Goal: Task Accomplishment & Management: Manage account settings

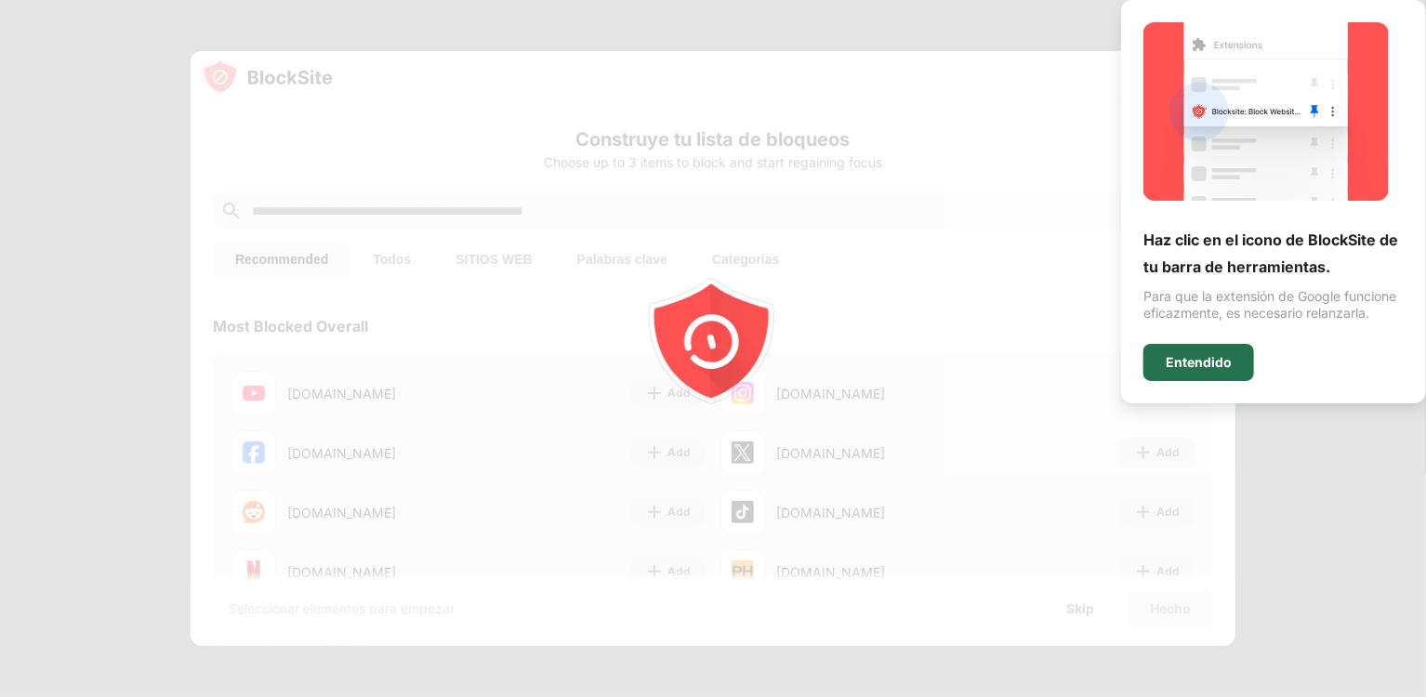
click at [1227, 368] on div "Entendido" at bounding box center [1198, 362] width 66 height 15
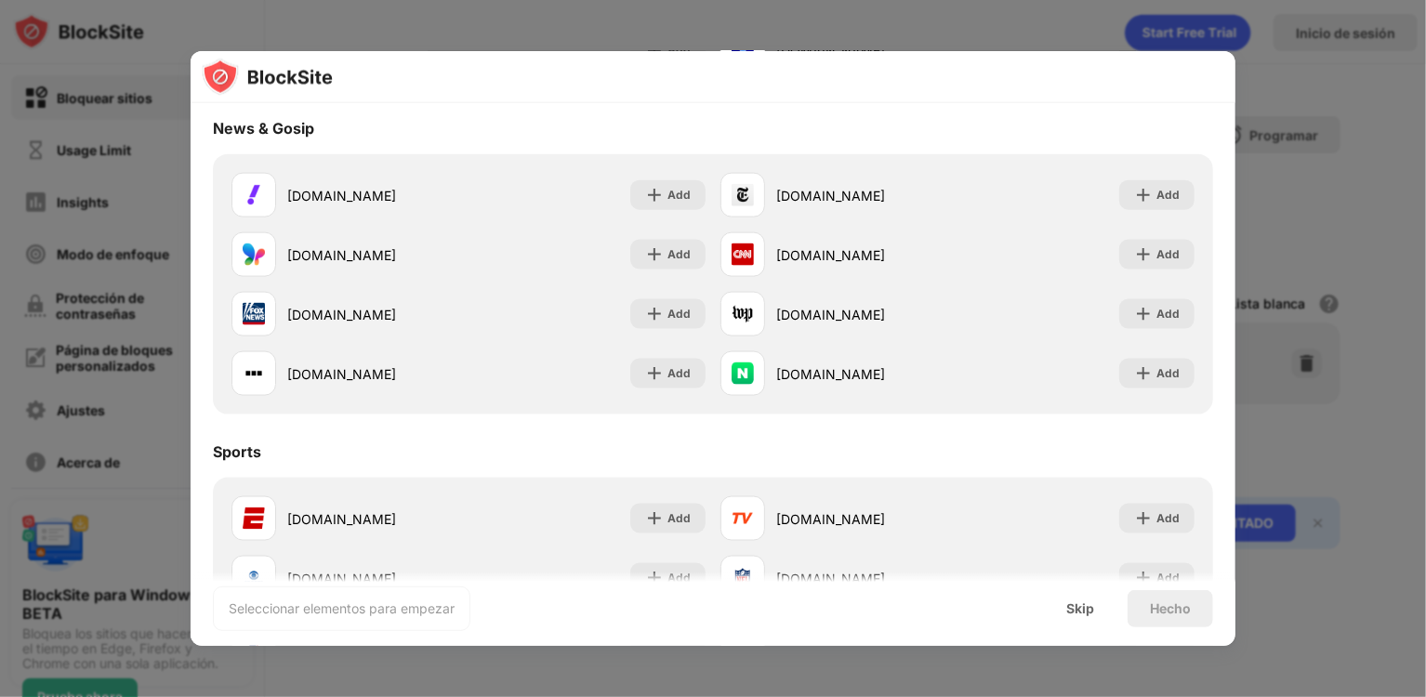
scroll to position [1152, 0]
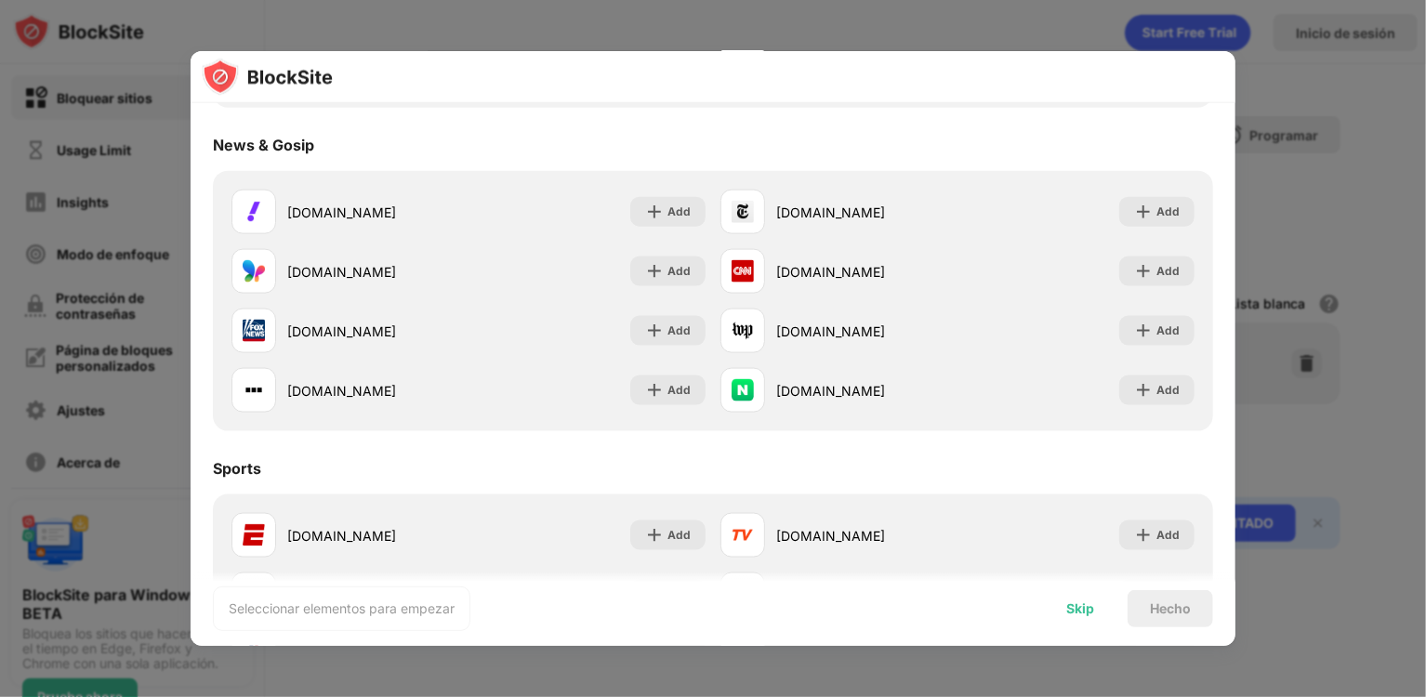
click at [1087, 604] on div "Skip" at bounding box center [1080, 608] width 28 height 15
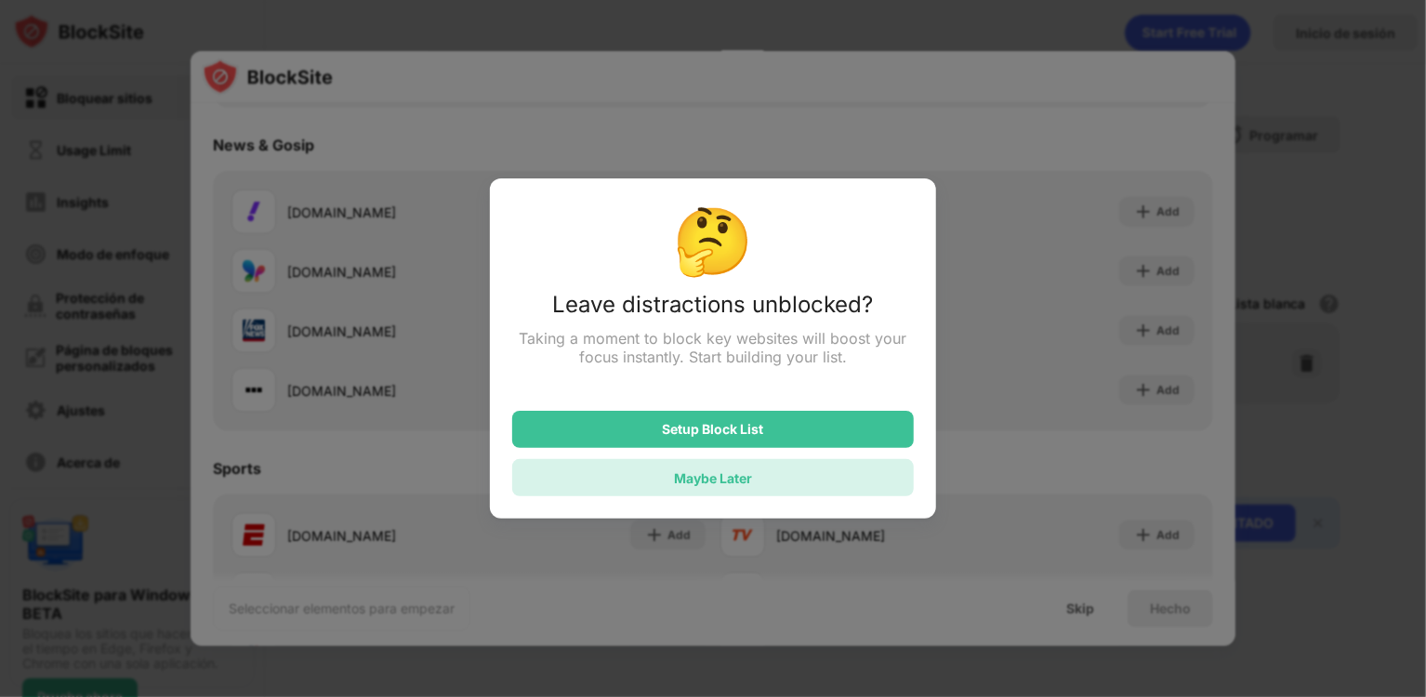
click at [696, 476] on div "Maybe Later" at bounding box center [713, 478] width 78 height 16
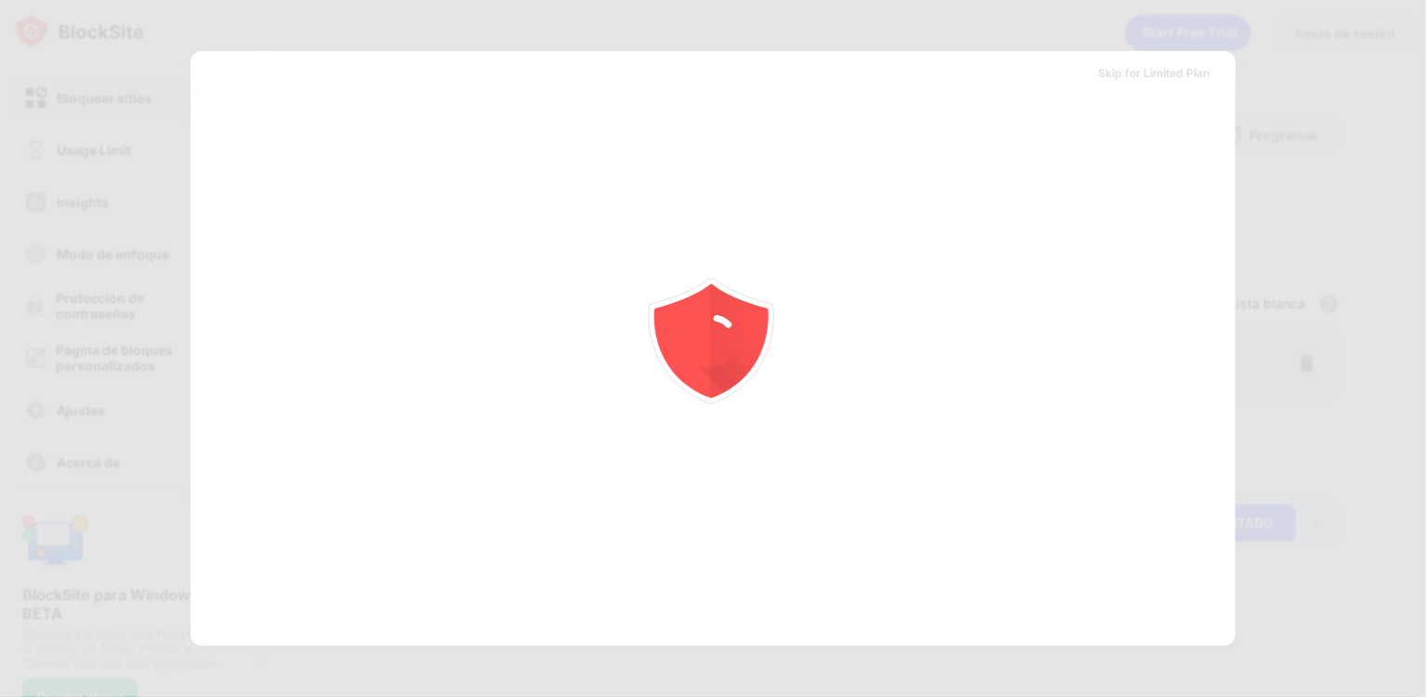
scroll to position [0, 0]
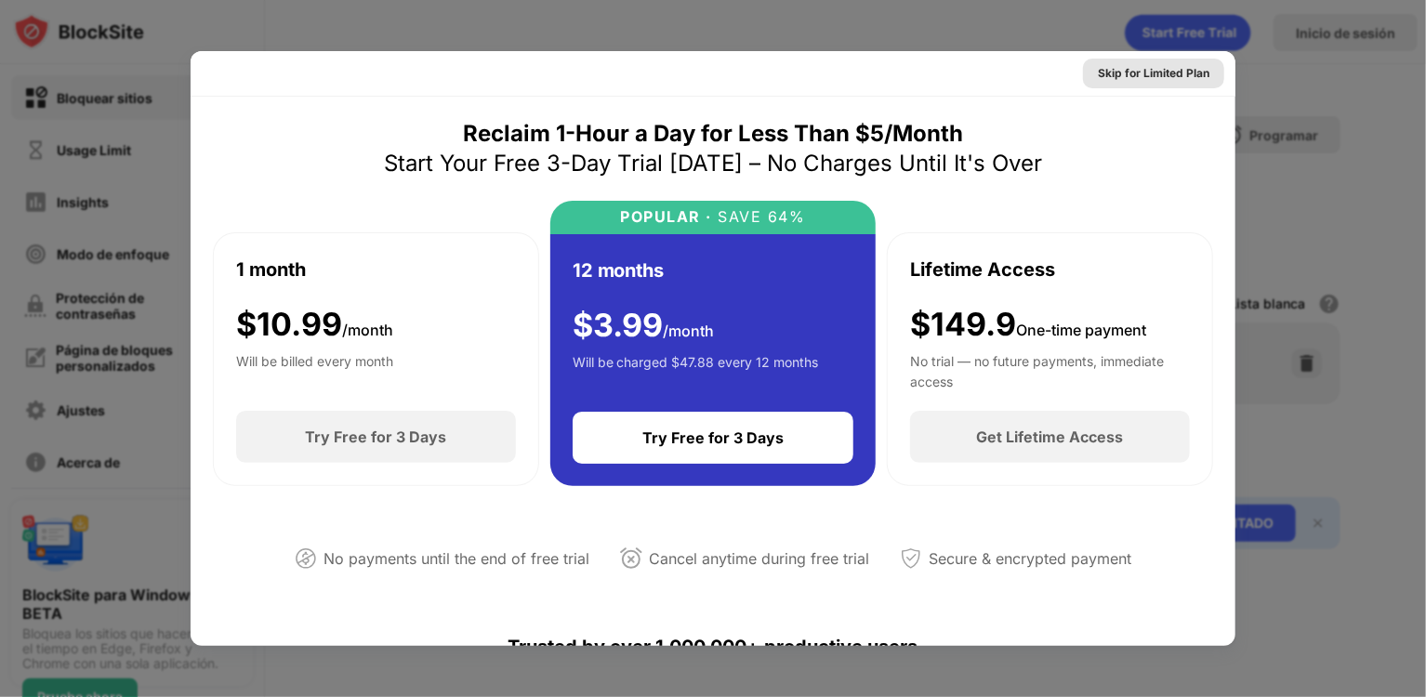
click at [1137, 64] on div "Skip for Limited Plan" at bounding box center [1154, 73] width 112 height 19
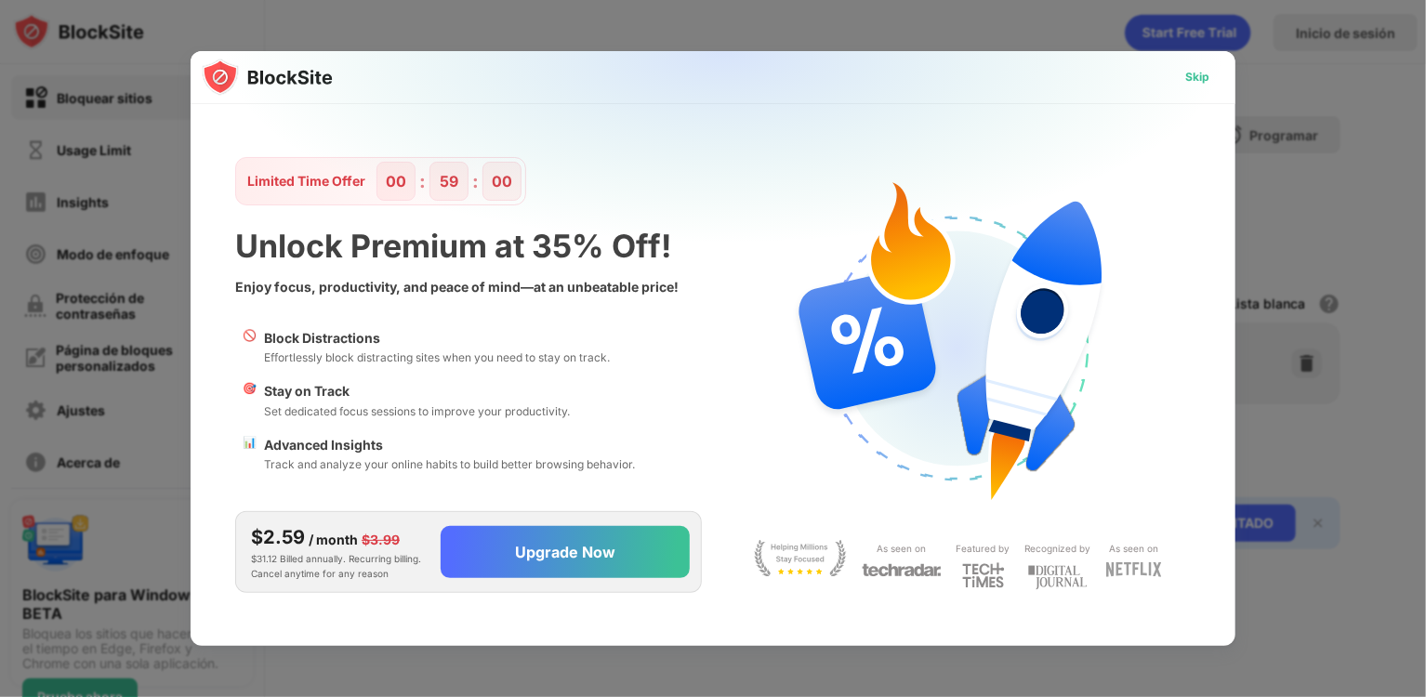
click at [1196, 78] on div "Skip" at bounding box center [1197, 77] width 24 height 19
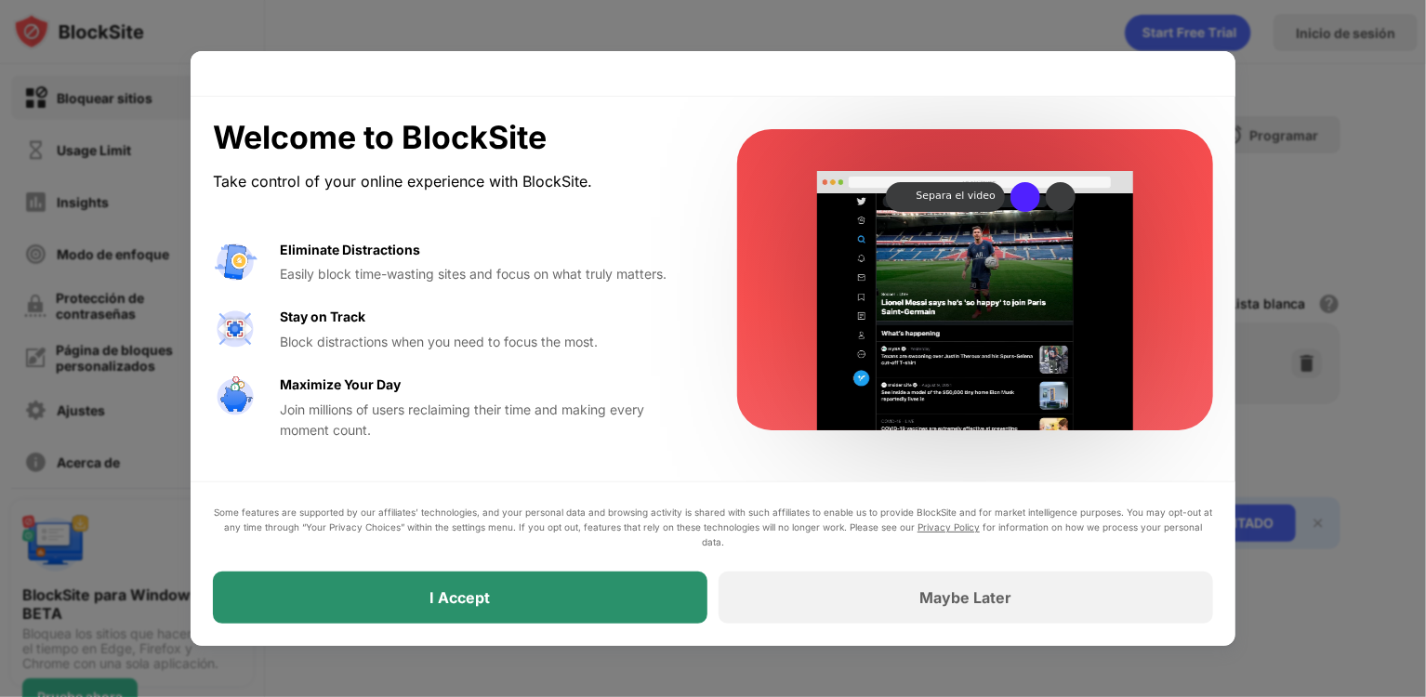
click at [512, 591] on div "I Accept" at bounding box center [460, 598] width 494 height 52
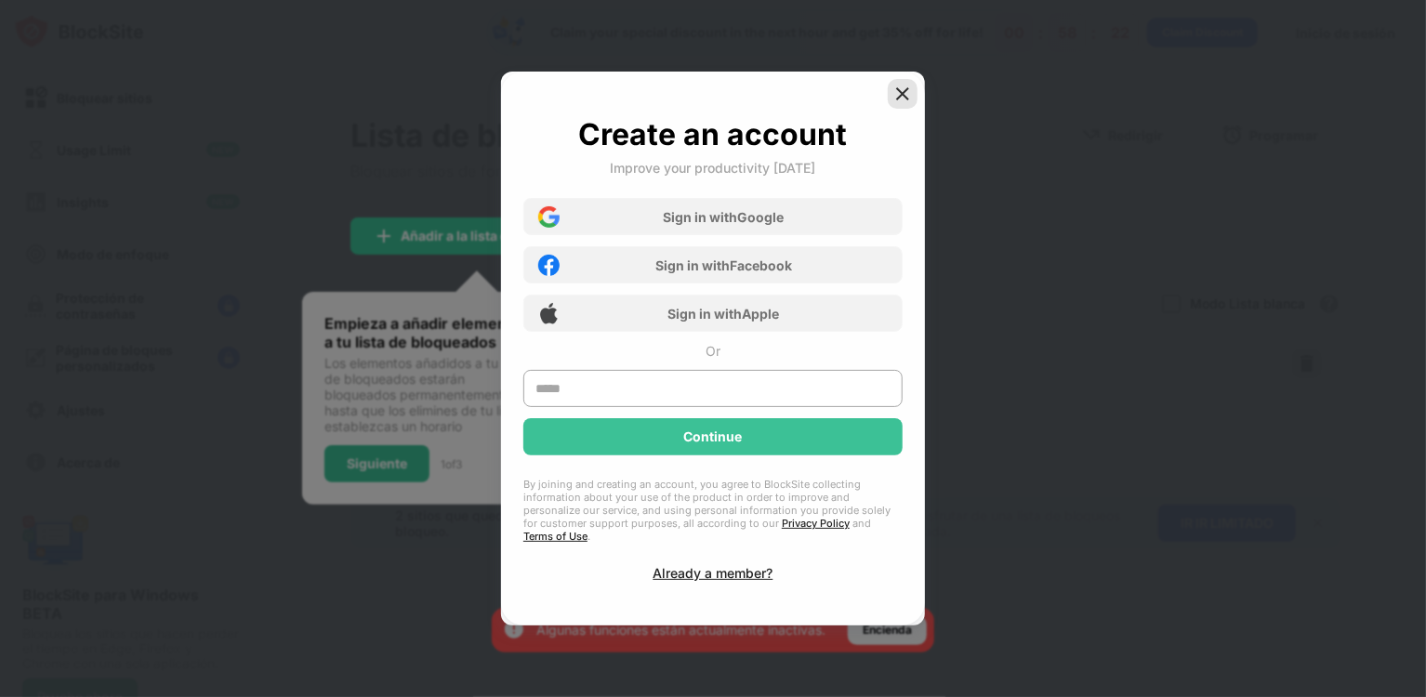
click at [895, 100] on img at bounding box center [902, 94] width 19 height 19
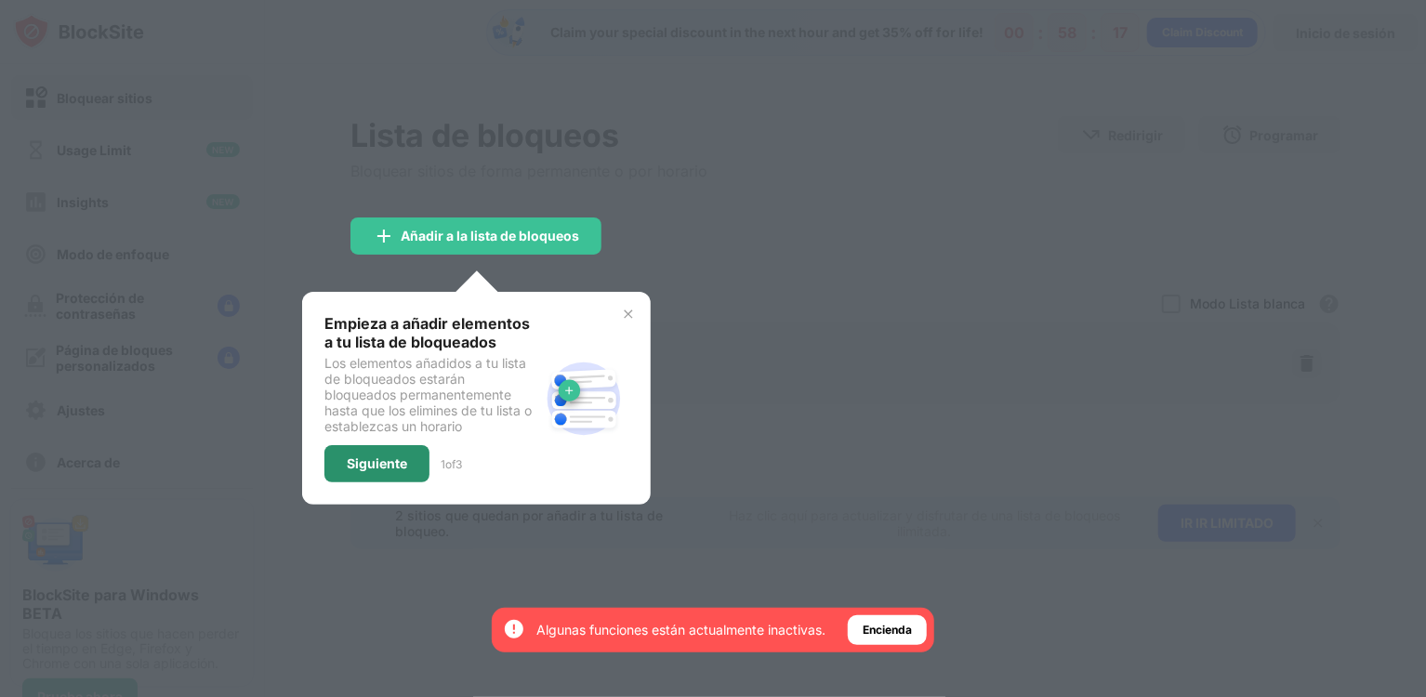
click at [401, 459] on div "Siguiente" at bounding box center [377, 463] width 60 height 15
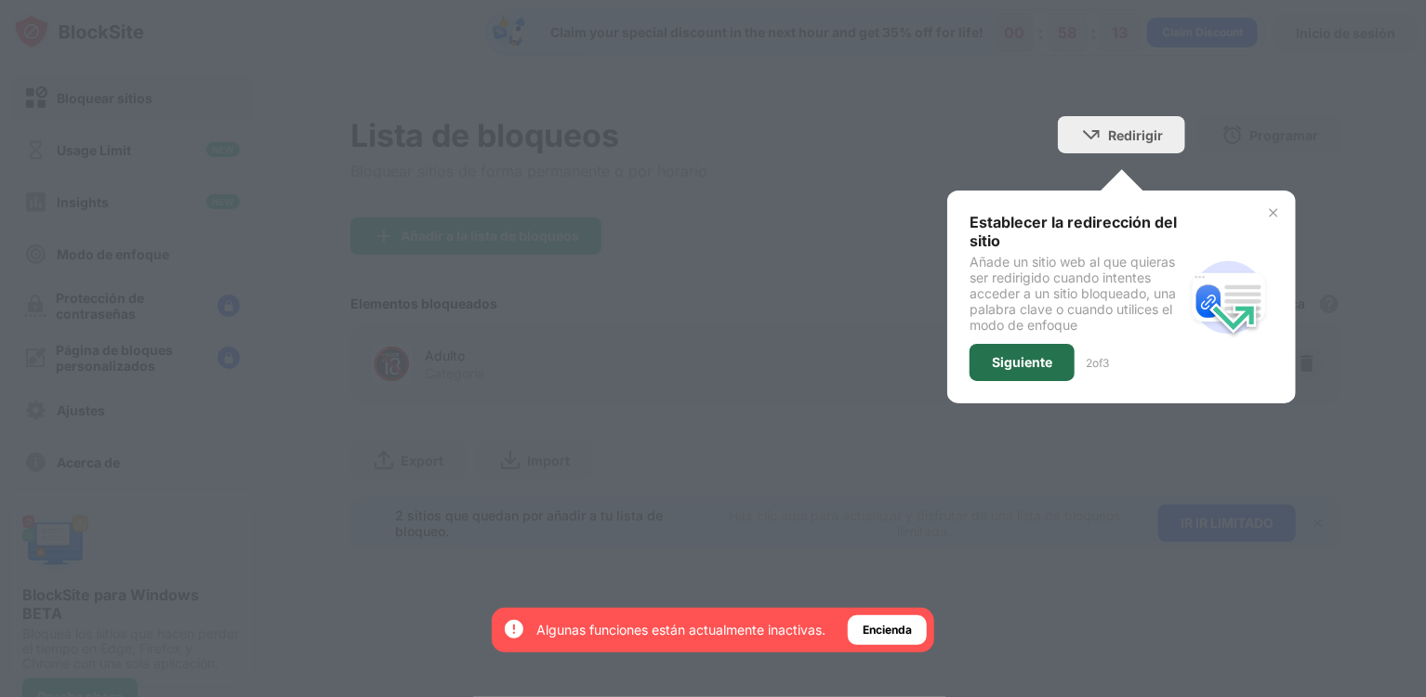
click at [1030, 358] on div "Siguiente" at bounding box center [1022, 362] width 60 height 15
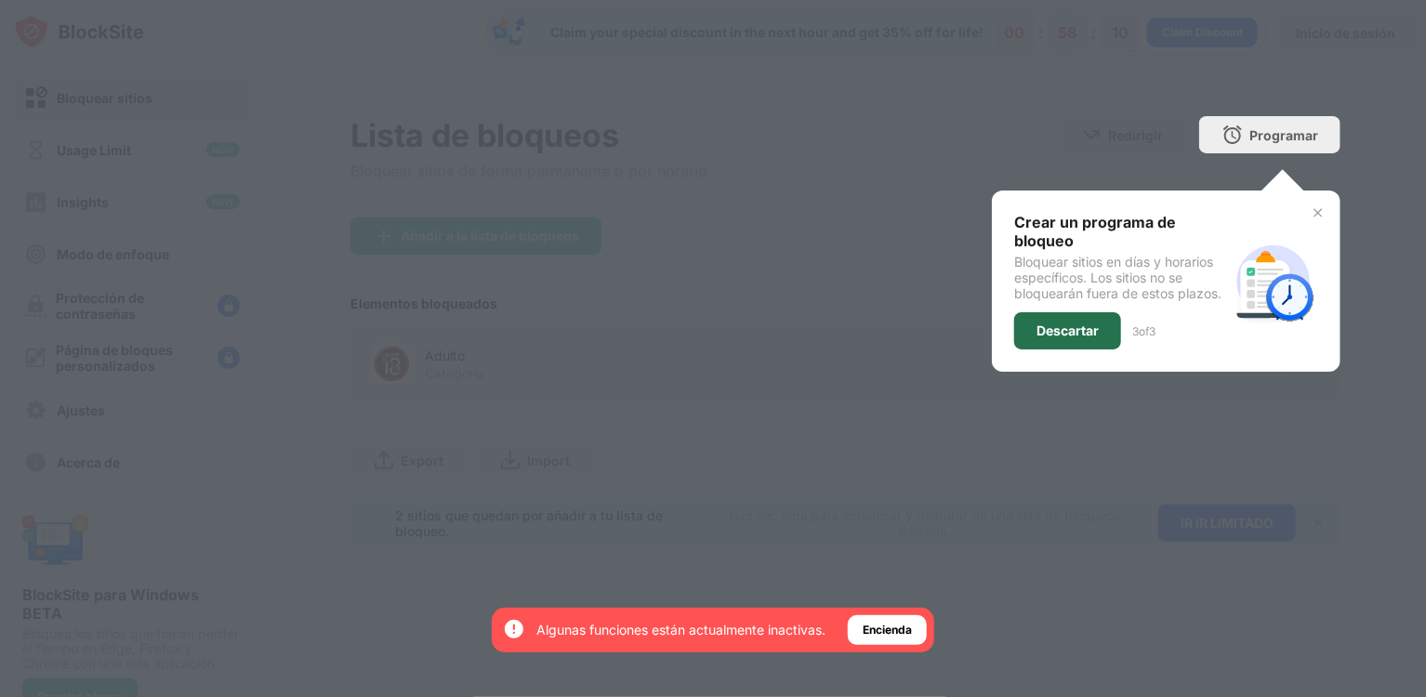
click at [1060, 327] on div "Descartar" at bounding box center [1067, 330] width 62 height 15
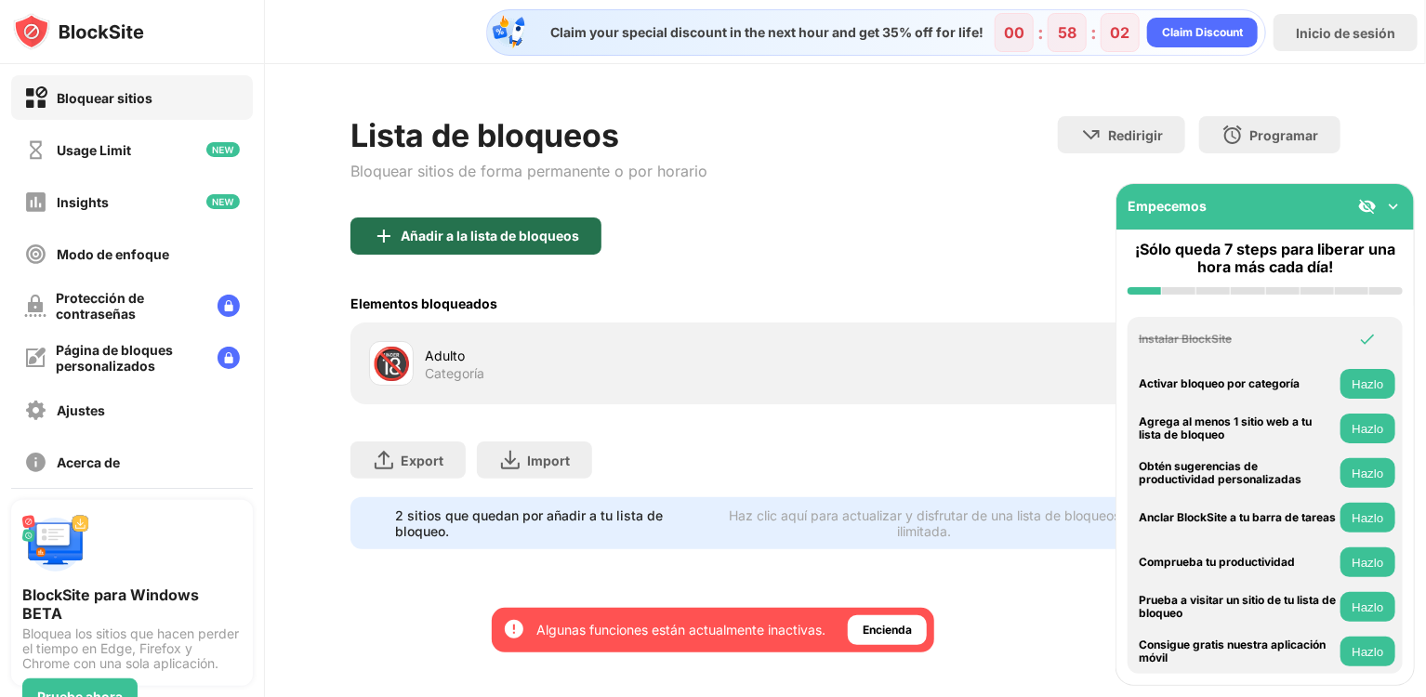
click at [416, 222] on div "Añadir a la lista de bloqueos" at bounding box center [475, 235] width 251 height 37
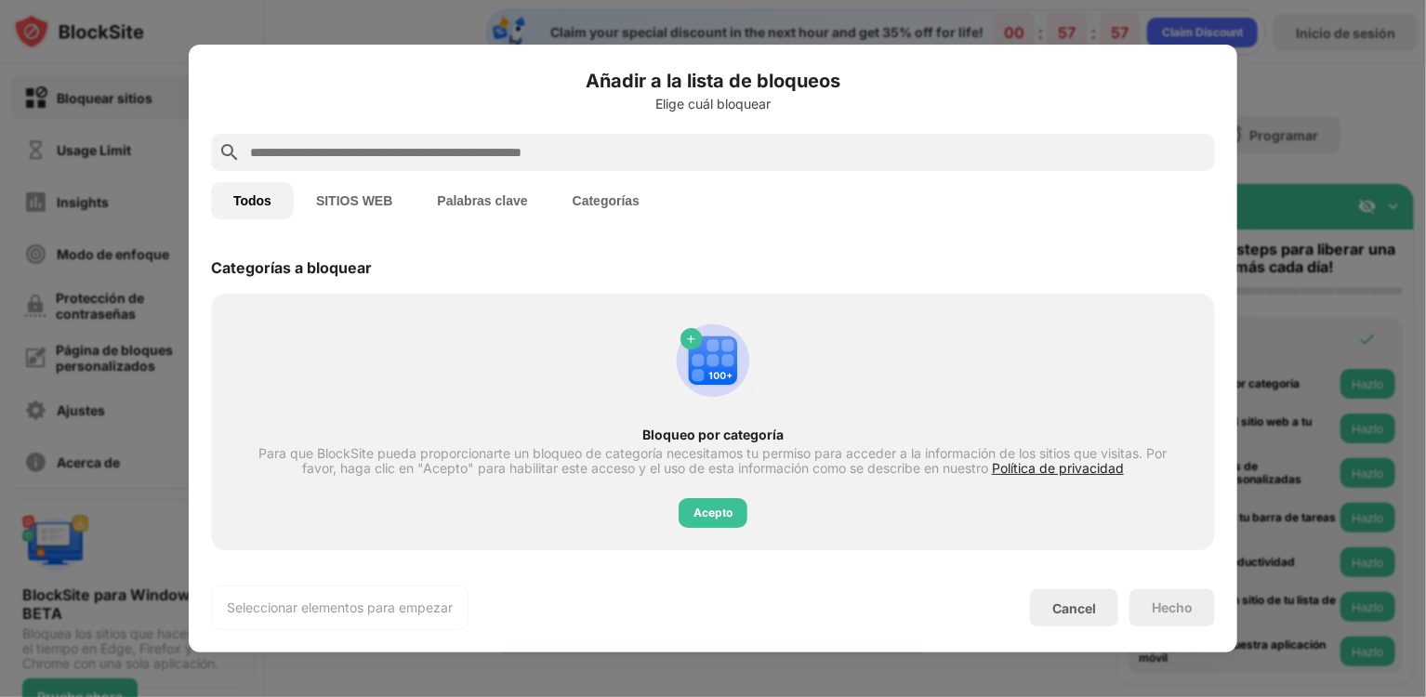
click at [476, 159] on input "text" at bounding box center [727, 152] width 959 height 22
click at [384, 163] on input "text" at bounding box center [727, 152] width 959 height 22
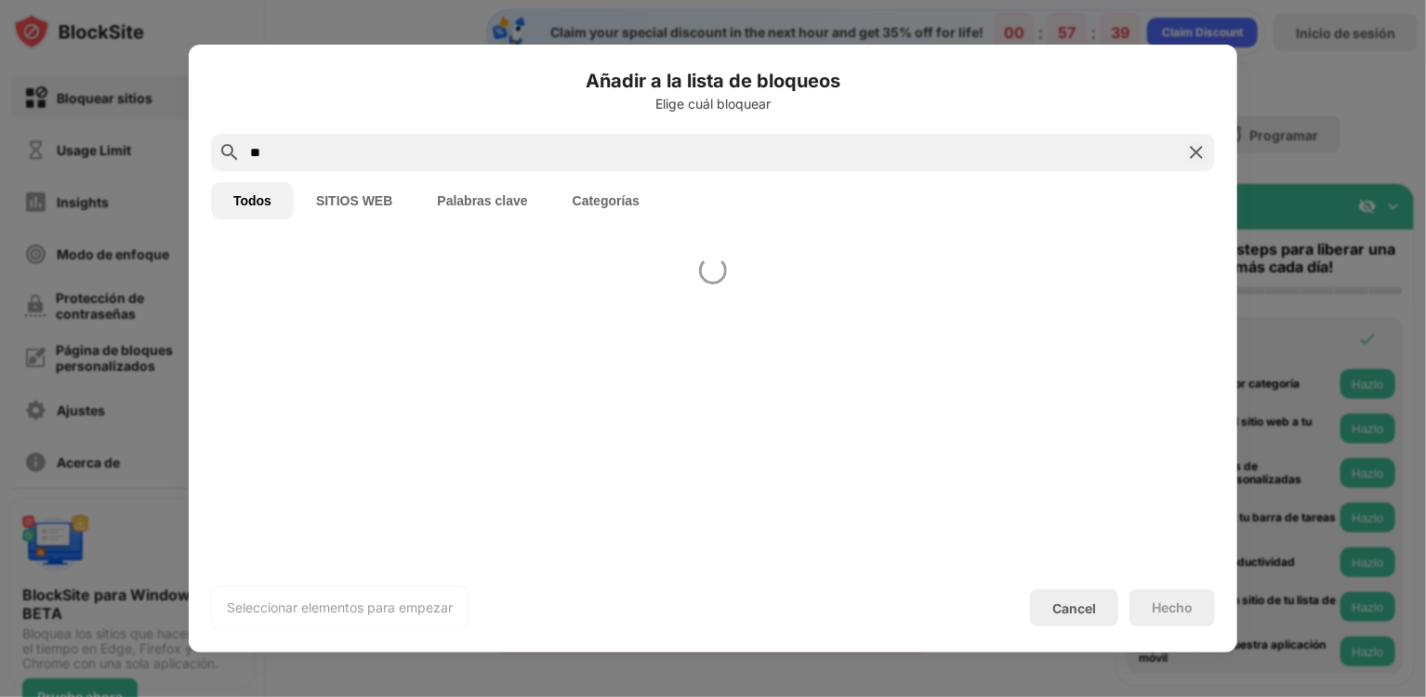
type input "*"
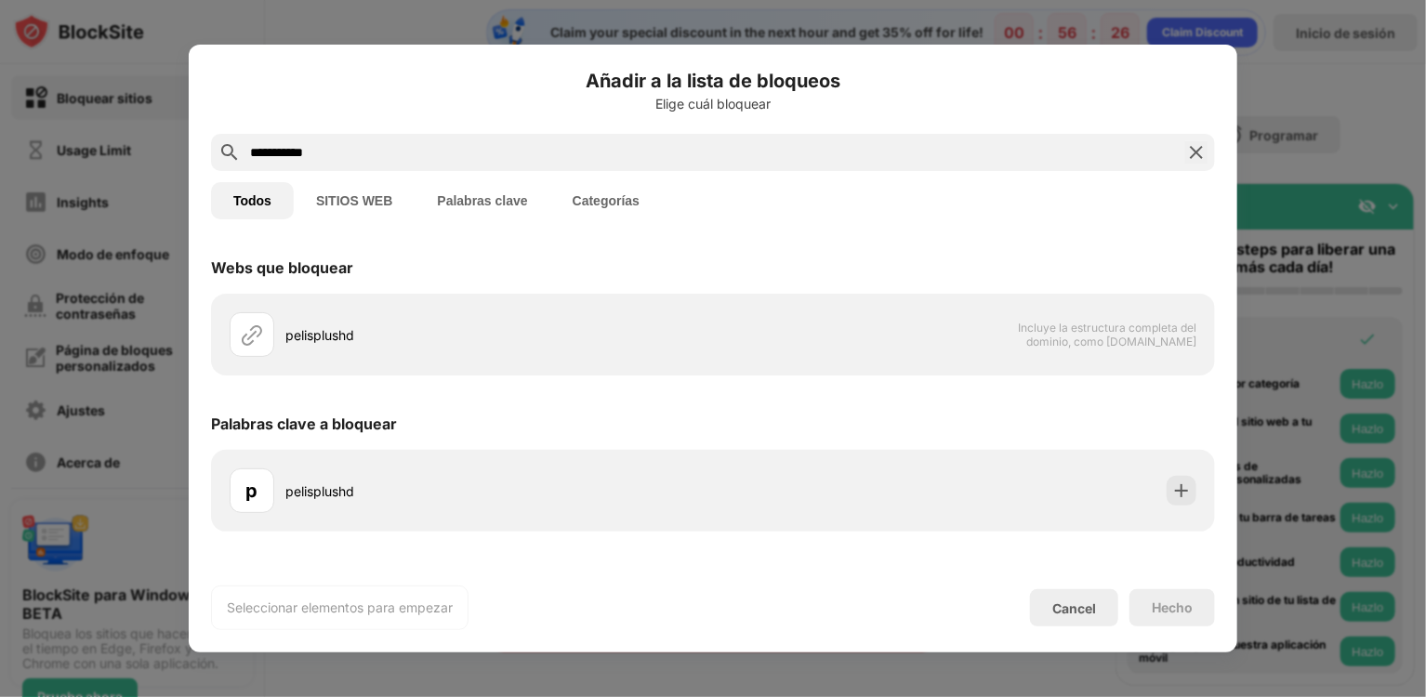
click at [388, 152] on input "**********" at bounding box center [712, 152] width 929 height 22
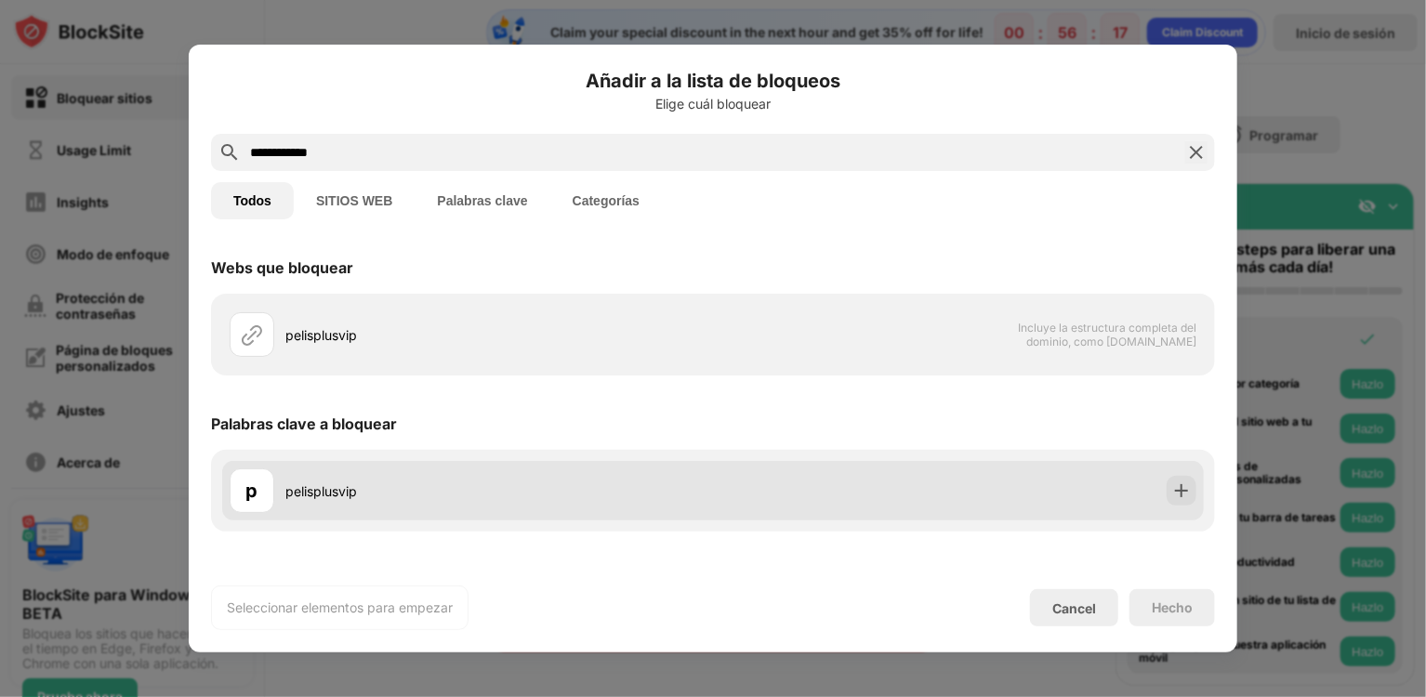
type input "**********"
click at [394, 490] on div "pelisplusvip" at bounding box center [499, 491] width 428 height 20
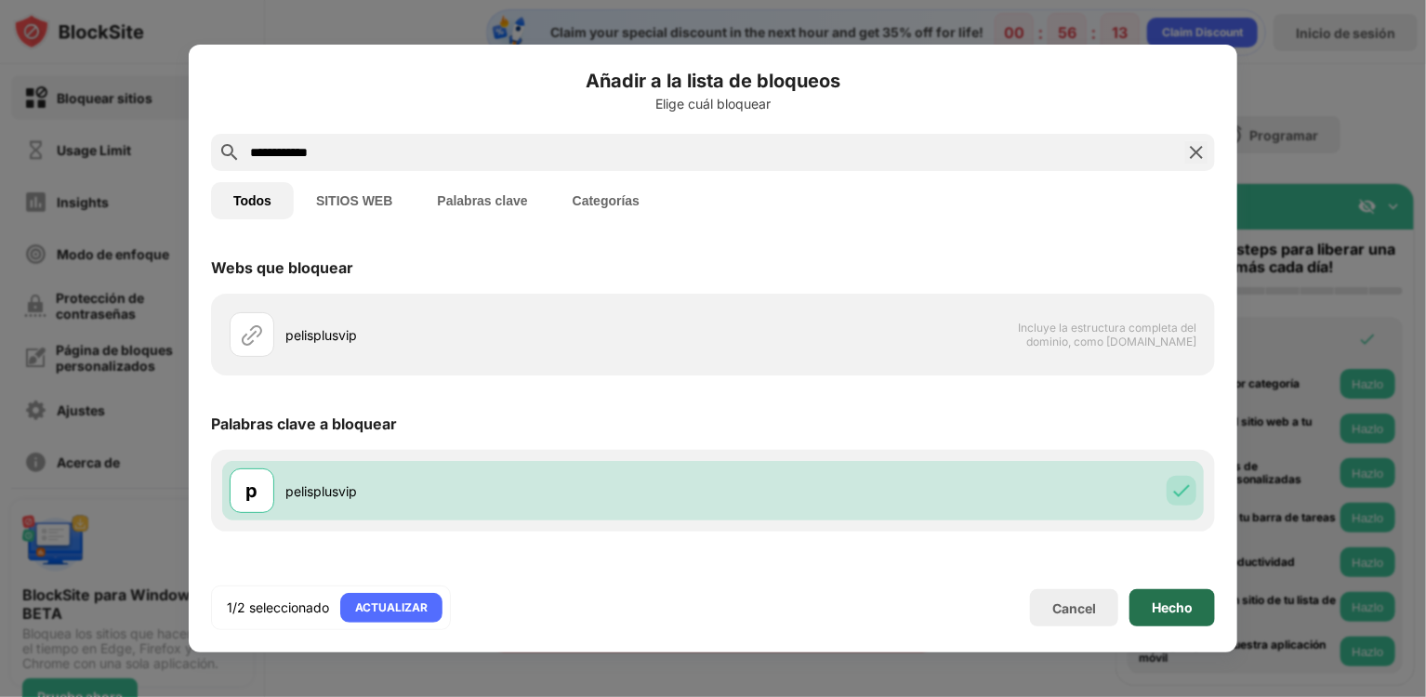
click at [1139, 615] on div "Hecho" at bounding box center [1172, 607] width 86 height 37
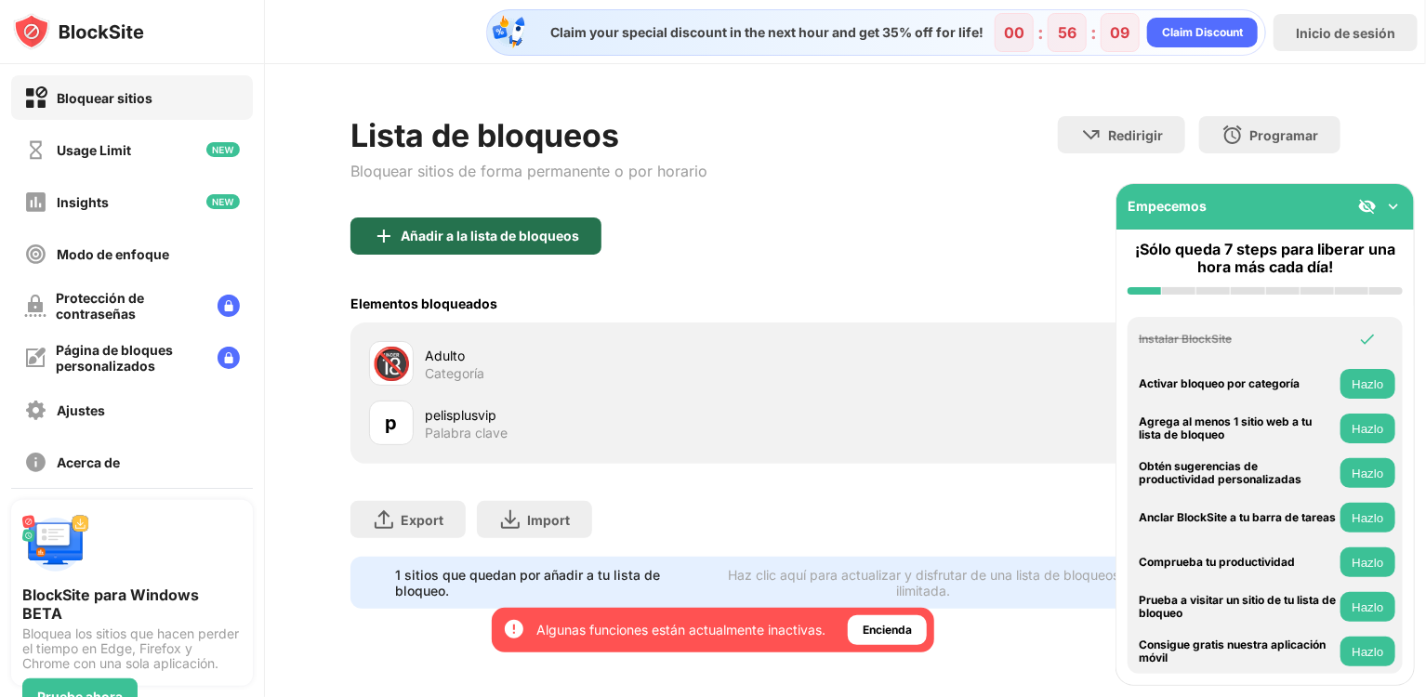
click at [468, 242] on div "Añadir a la lista de bloqueos" at bounding box center [490, 236] width 178 height 15
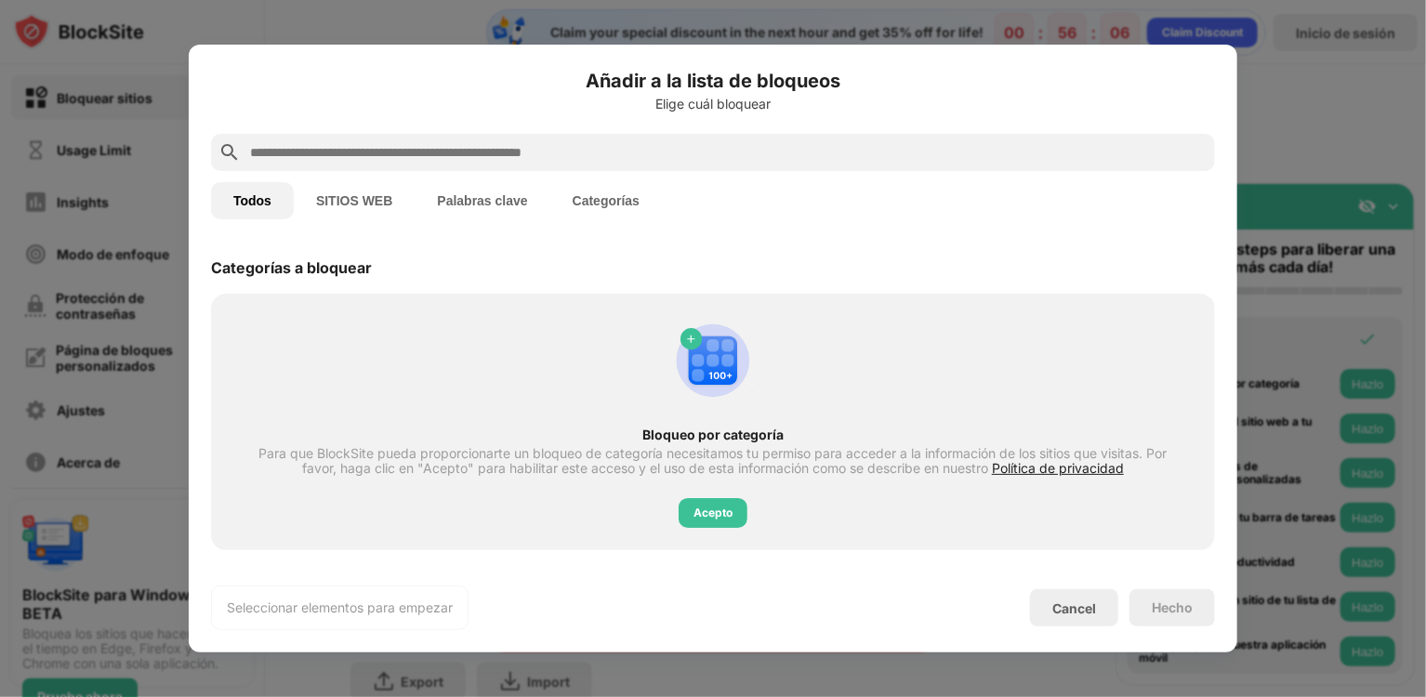
click at [388, 151] on input "text" at bounding box center [727, 152] width 959 height 22
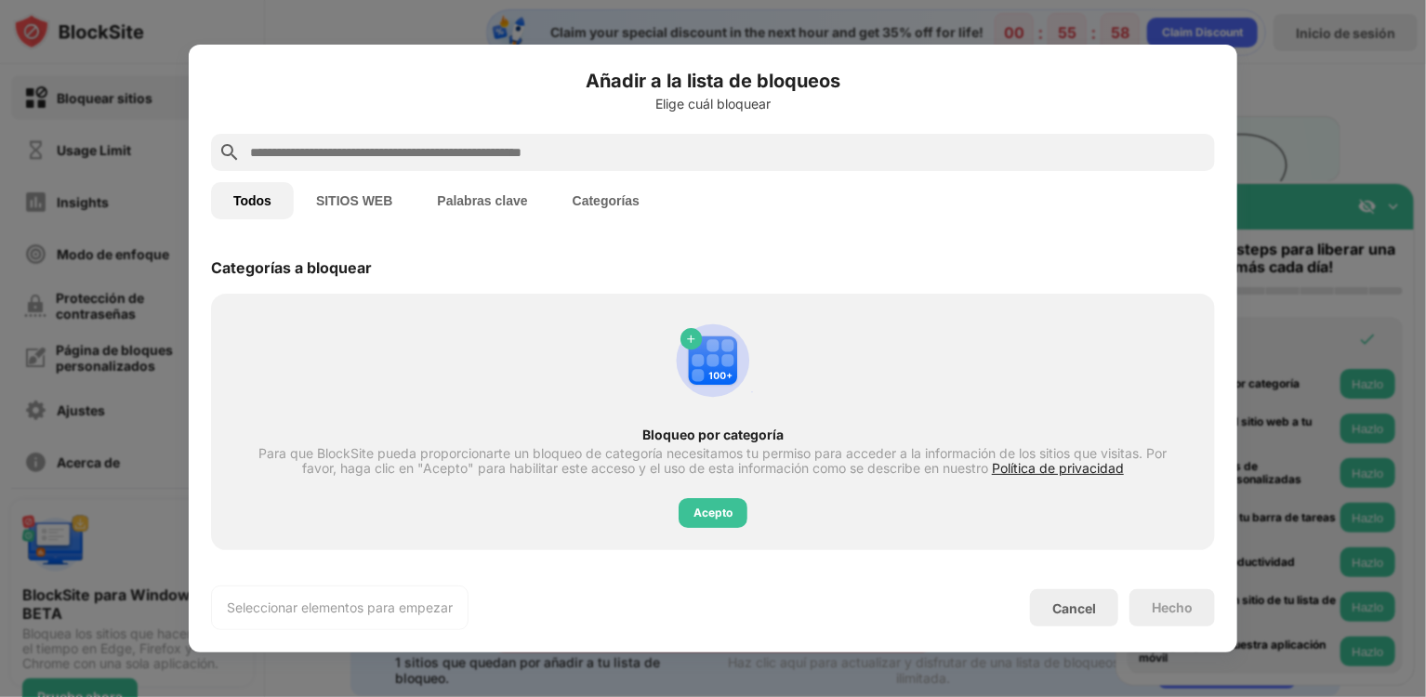
click at [973, 10] on div at bounding box center [713, 348] width 1426 height 697
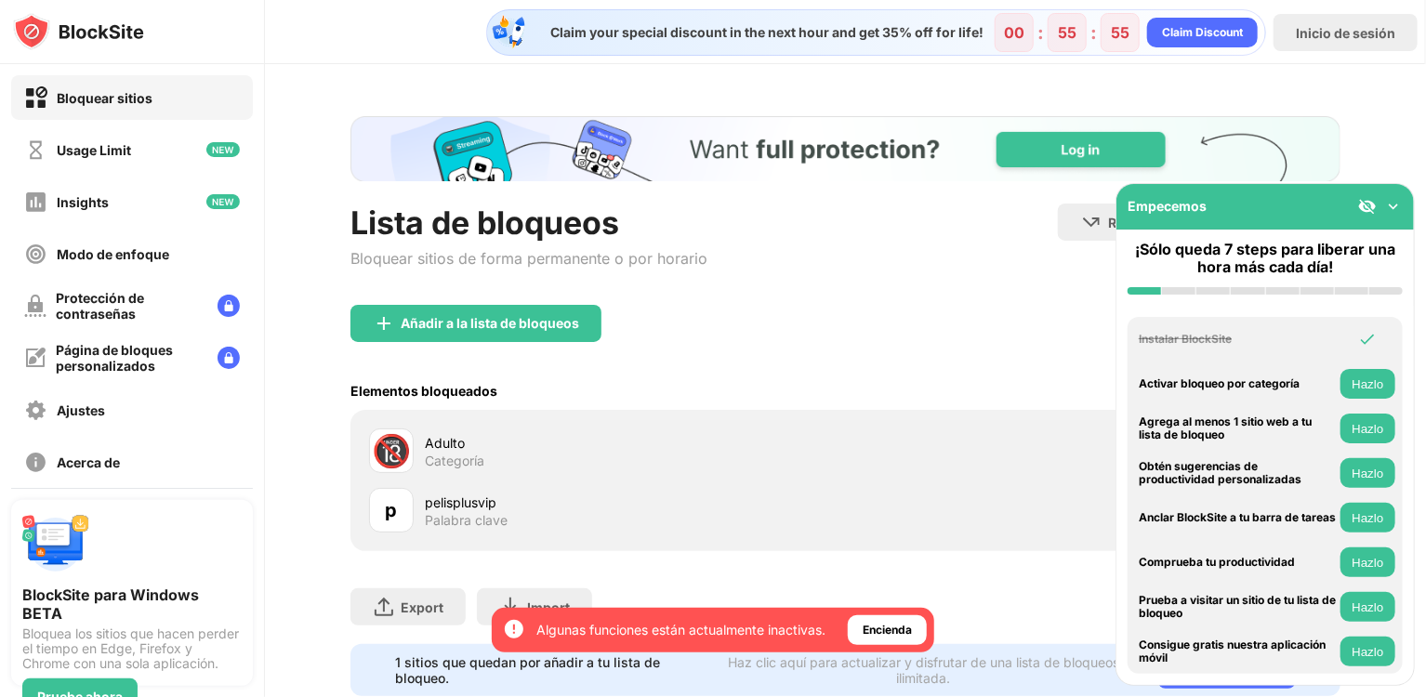
click at [438, 476] on div "🔞 Adulto Categoría" at bounding box center [845, 450] width 967 height 59
click at [431, 453] on div "Categoría" at bounding box center [454, 461] width 59 height 17
click at [380, 443] on div "🔞" at bounding box center [391, 451] width 39 height 38
click at [409, 392] on div "Elementos bloqueados" at bounding box center [423, 391] width 147 height 16
click at [1345, 438] on button "Hazlo" at bounding box center [1367, 429] width 55 height 30
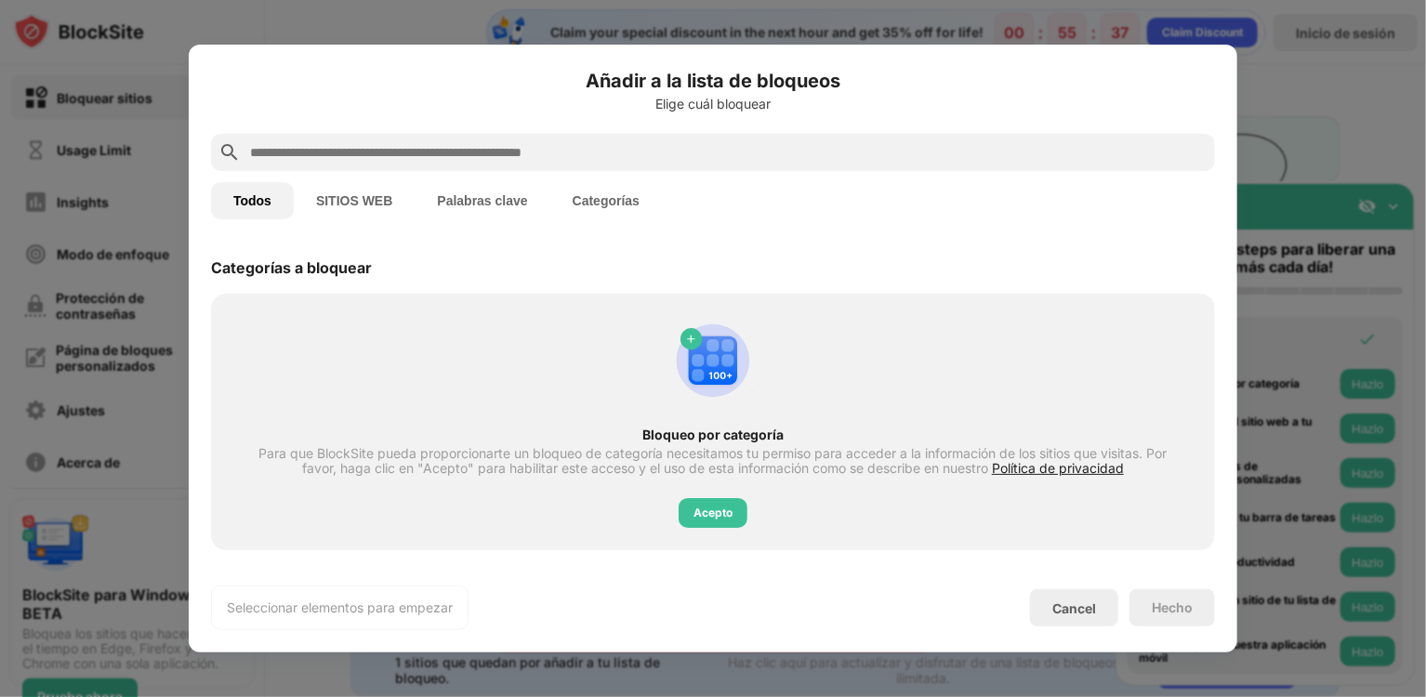
click at [341, 145] on input "text" at bounding box center [727, 152] width 959 height 22
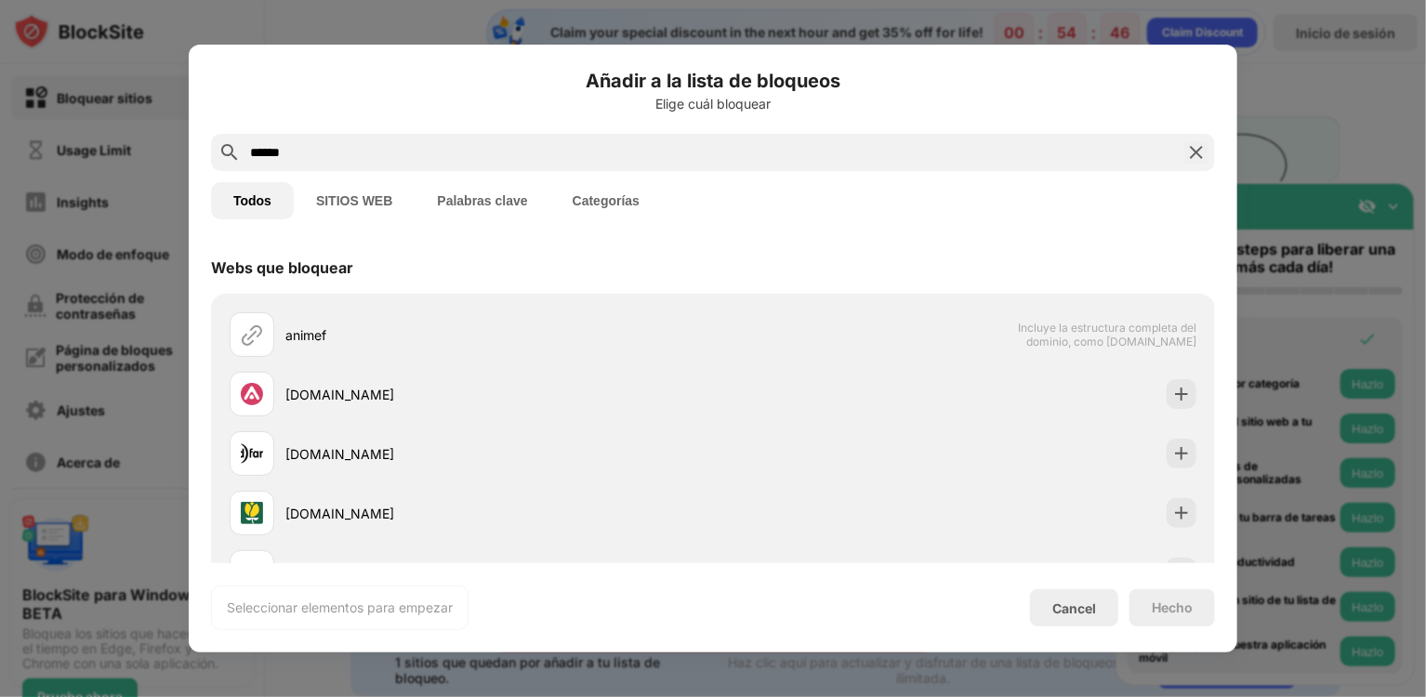
click at [208, 324] on div "Añadir a la lista de bloqueos Elige cuál bloquear ****** Todos SITIOS WEB Palab…" at bounding box center [713, 349] width 1048 height 608
click at [214, 288] on div "Webs que bloquear" at bounding box center [713, 268] width 1004 height 52
click at [219, 429] on div "animef Incluye la estructura completa del dominio, como [DOMAIN_NAME] [DOMAIN_N…" at bounding box center [713, 483] width 1004 height 379
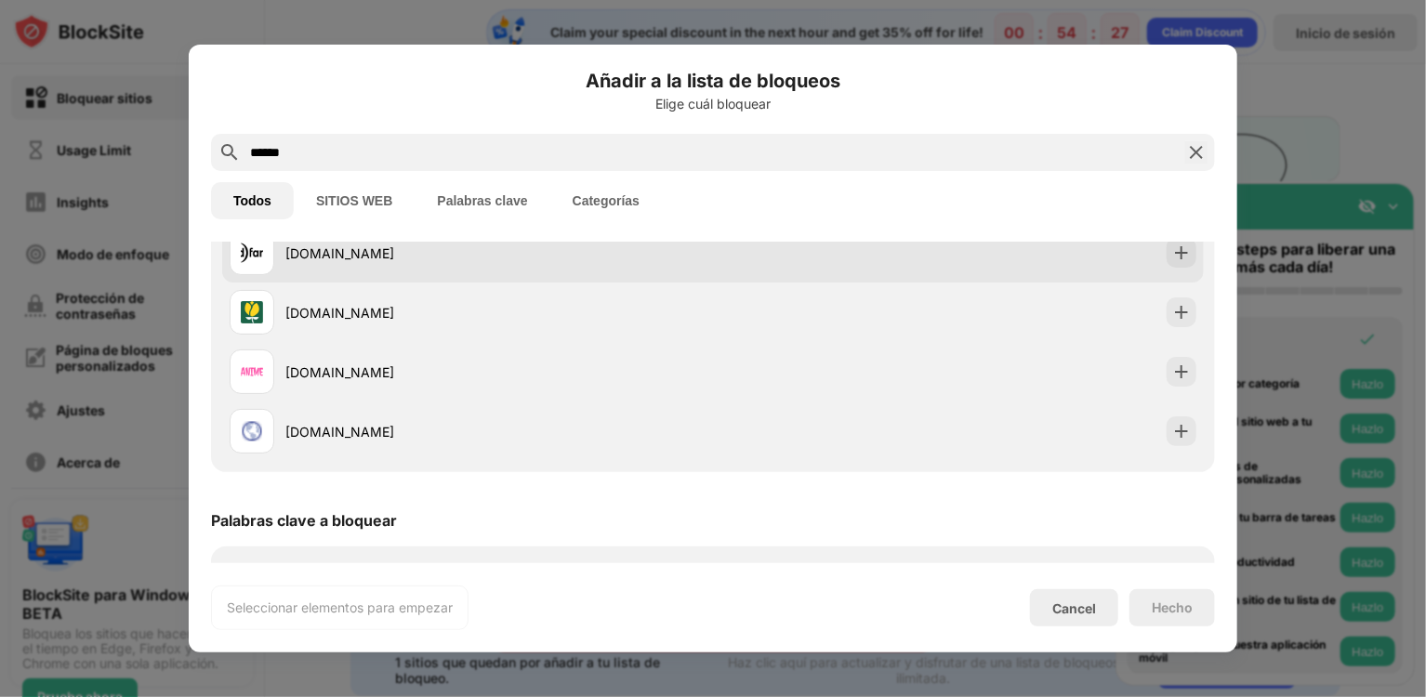
scroll to position [204, 0]
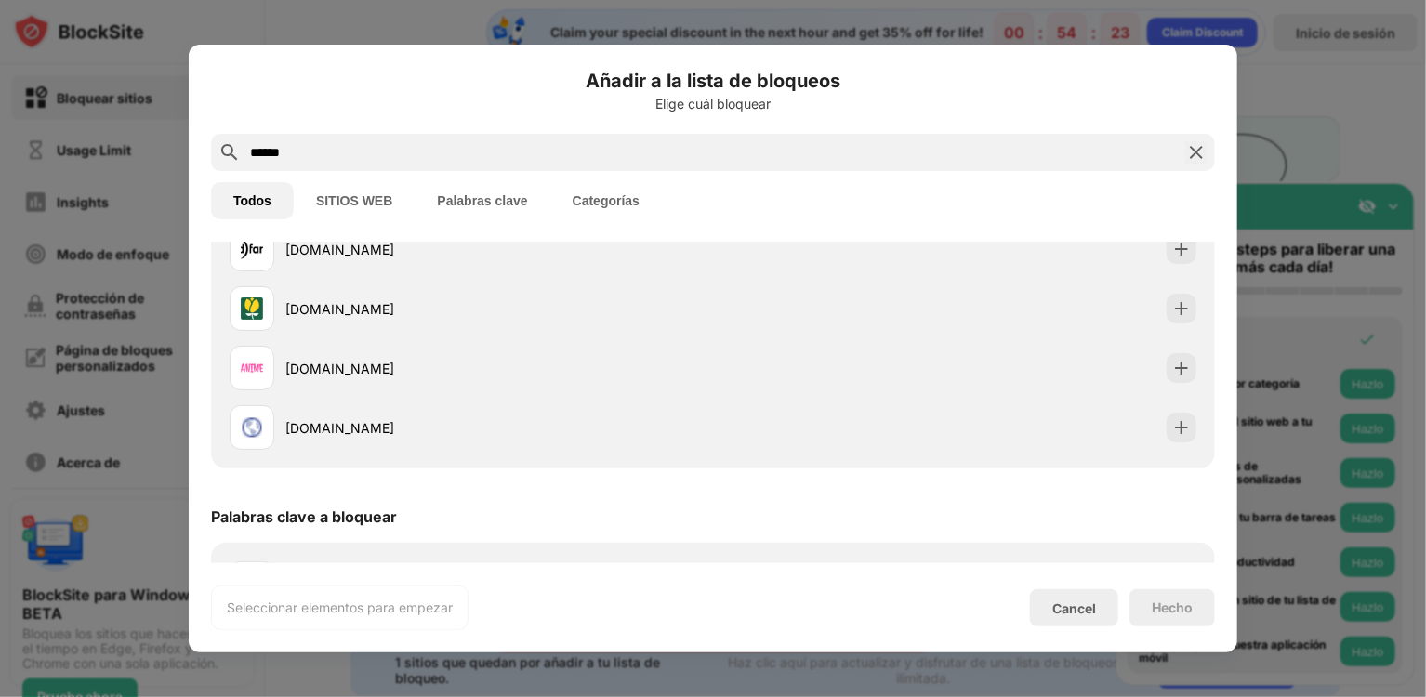
click at [294, 159] on input "******" at bounding box center [712, 152] width 929 height 22
click at [352, 146] on input "******" at bounding box center [712, 152] width 929 height 22
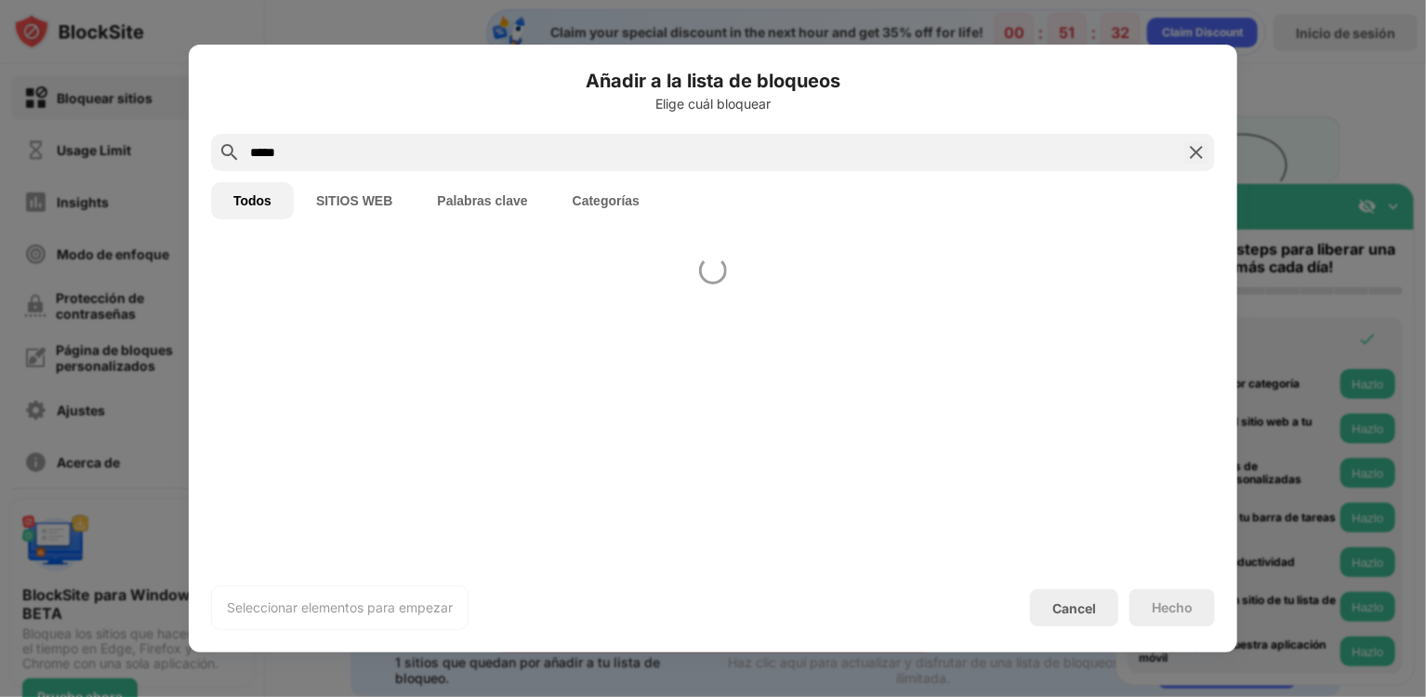
scroll to position [0, 0]
type input "*"
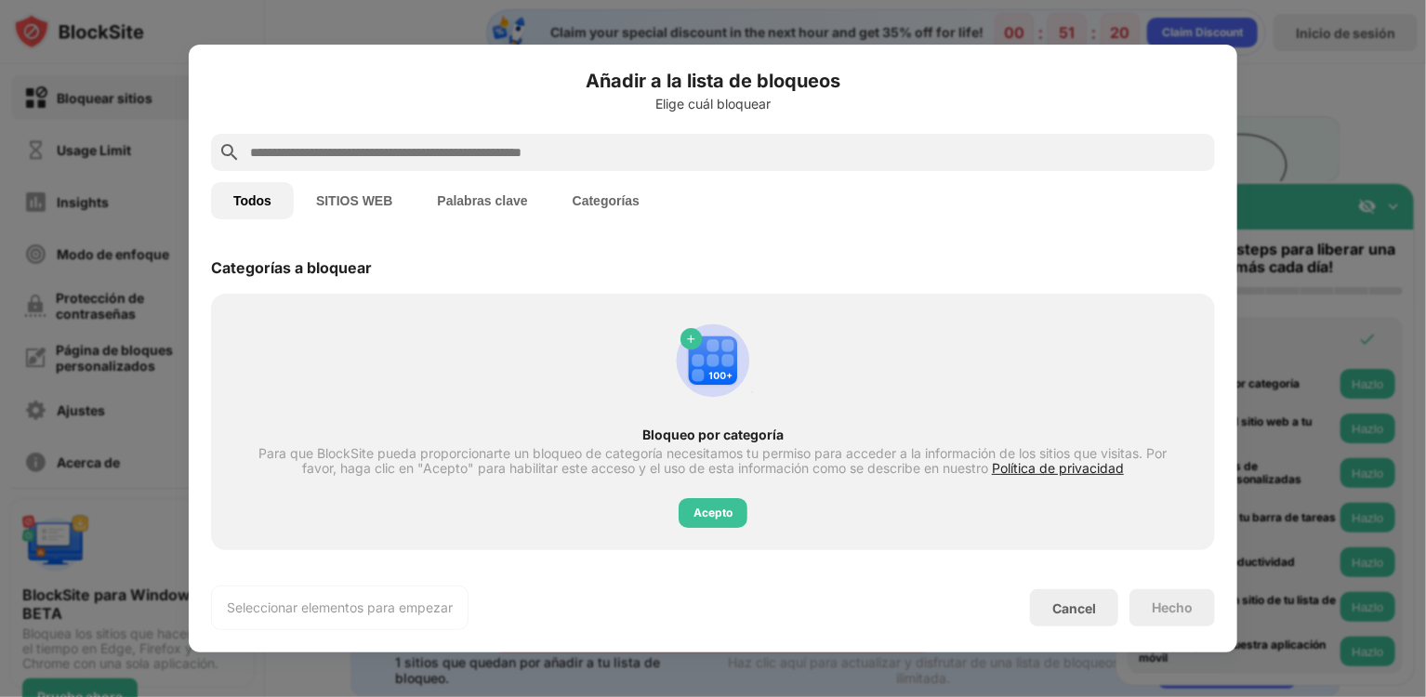
click at [1370, 134] on div at bounding box center [713, 348] width 1426 height 697
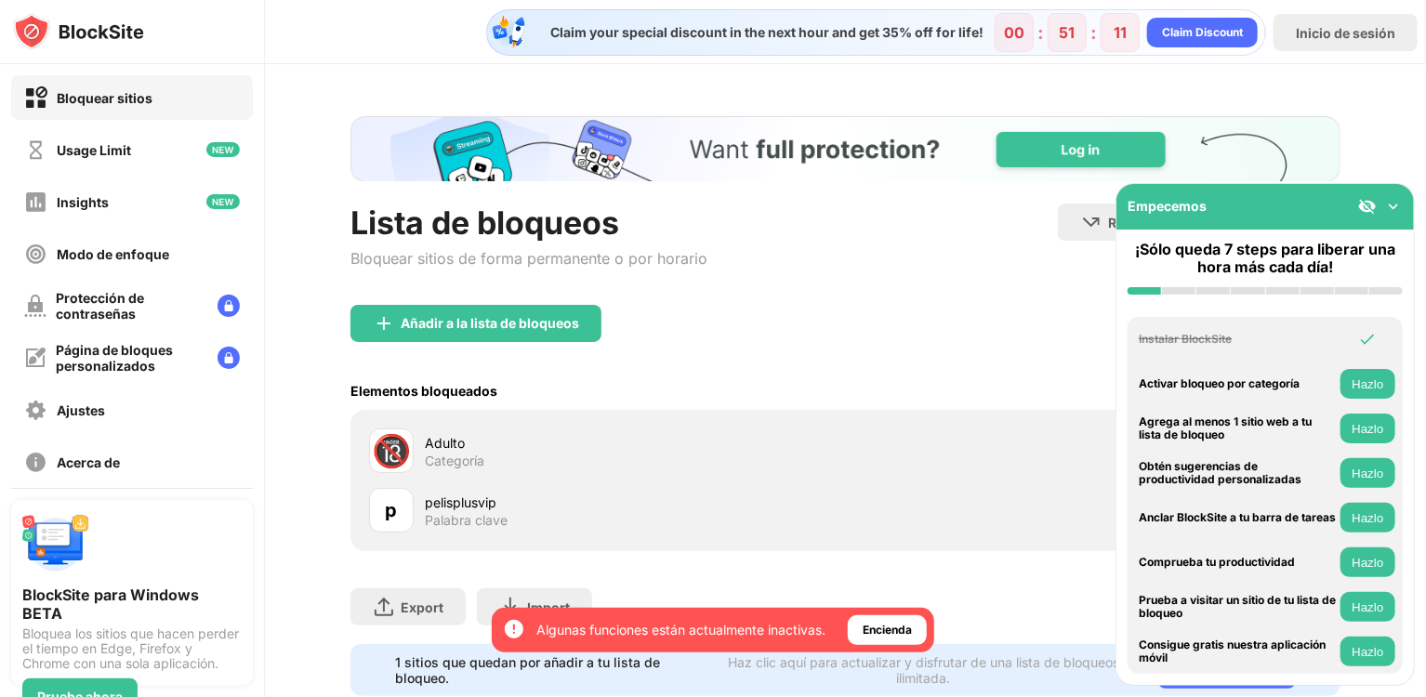
click at [1355, 606] on button "Hazlo" at bounding box center [1367, 607] width 55 height 30
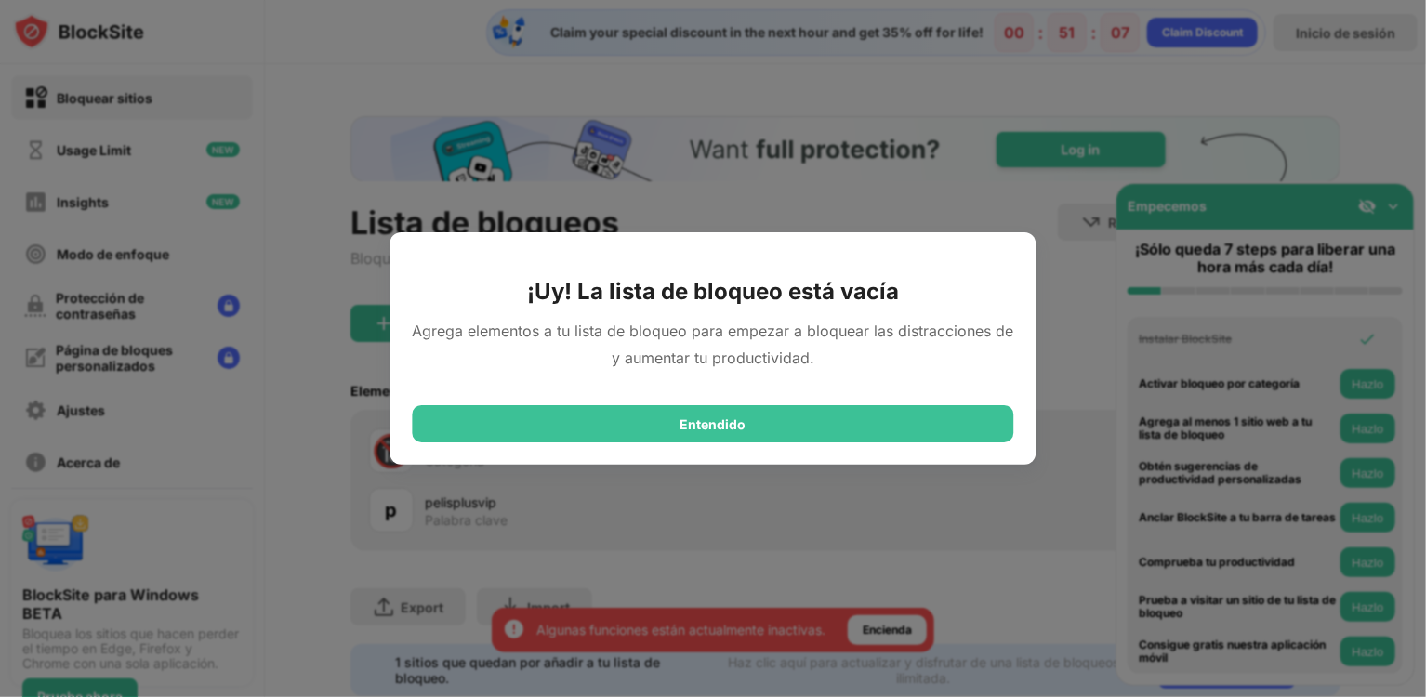
click at [843, 413] on div "Entendido" at bounding box center [713, 423] width 601 height 37
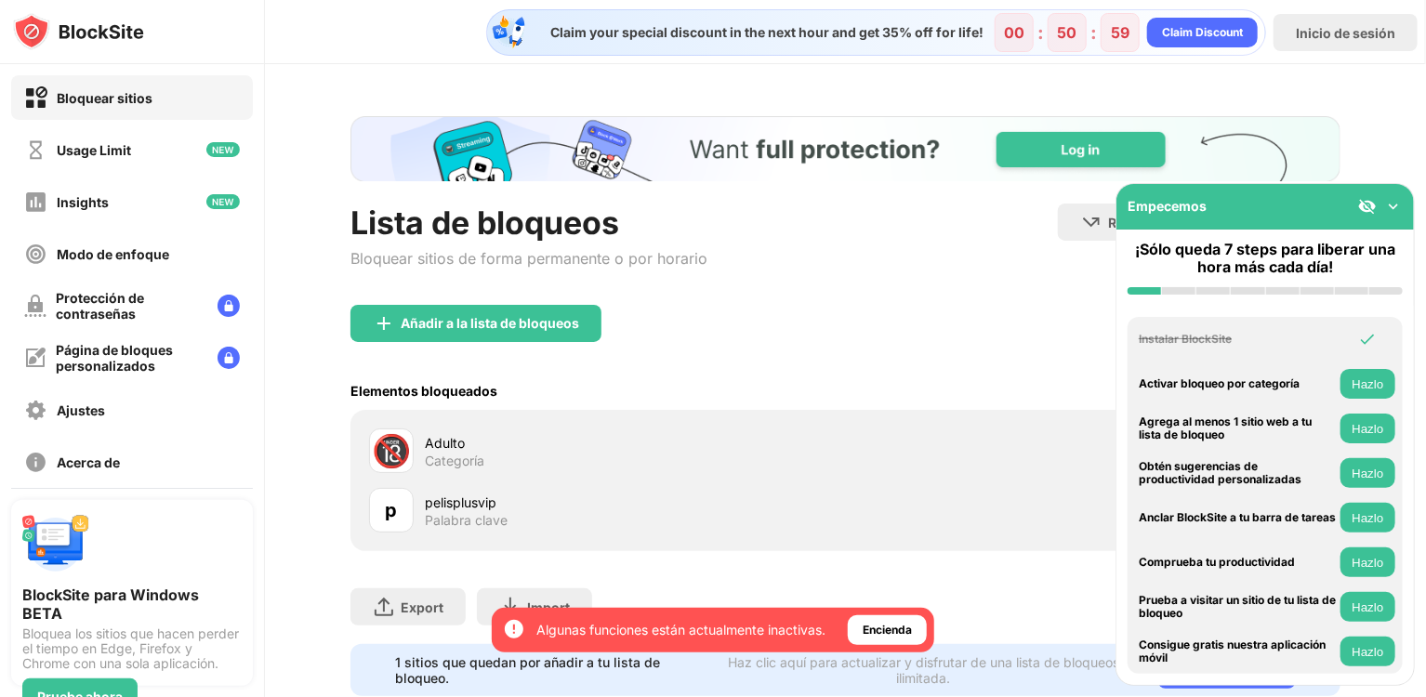
click at [1393, 215] on img at bounding box center [1393, 206] width 19 height 19
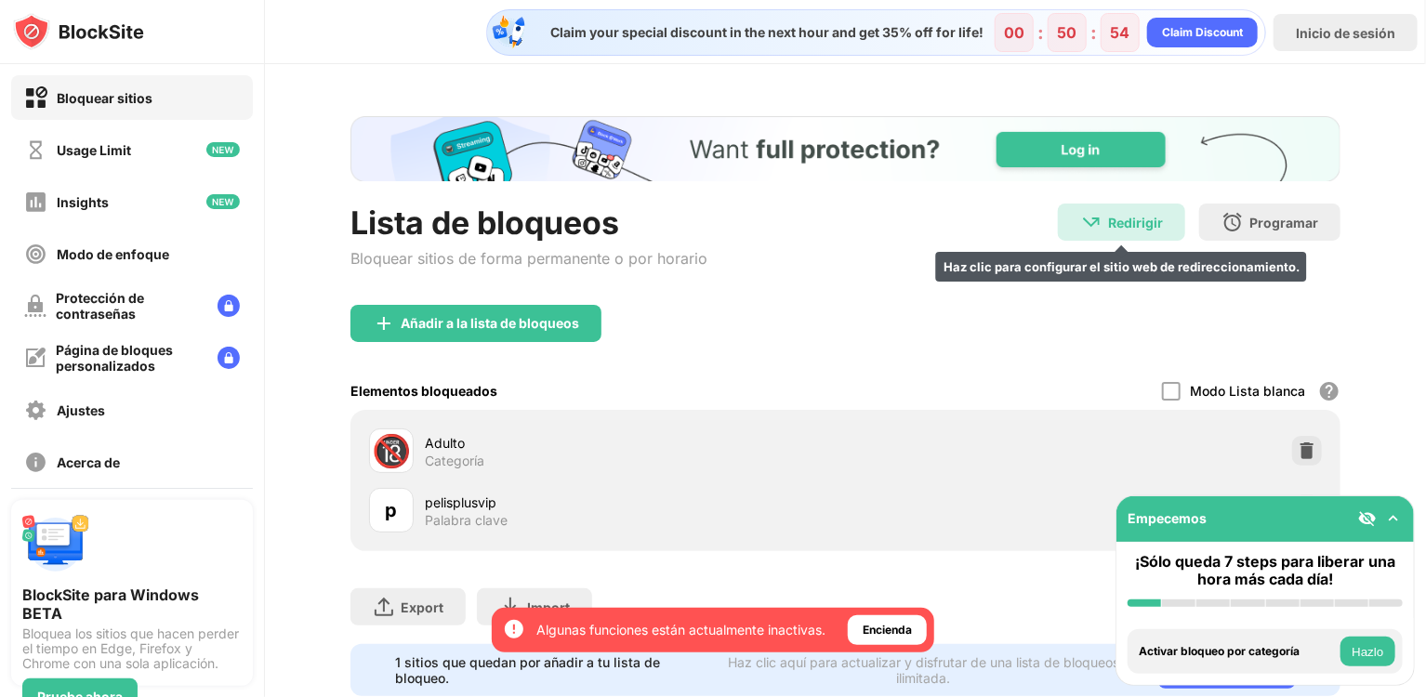
click at [1124, 223] on div "Redirigir" at bounding box center [1135, 223] width 55 height 16
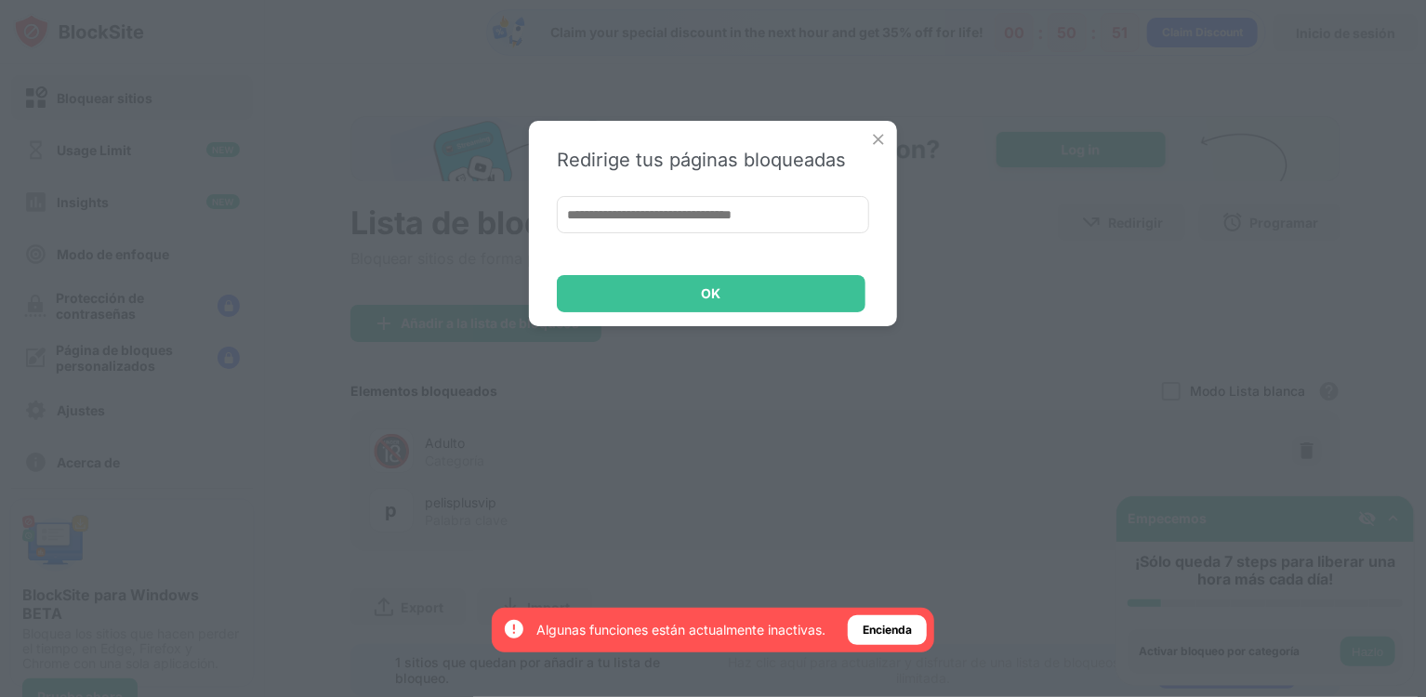
click at [875, 138] on img at bounding box center [878, 139] width 19 height 19
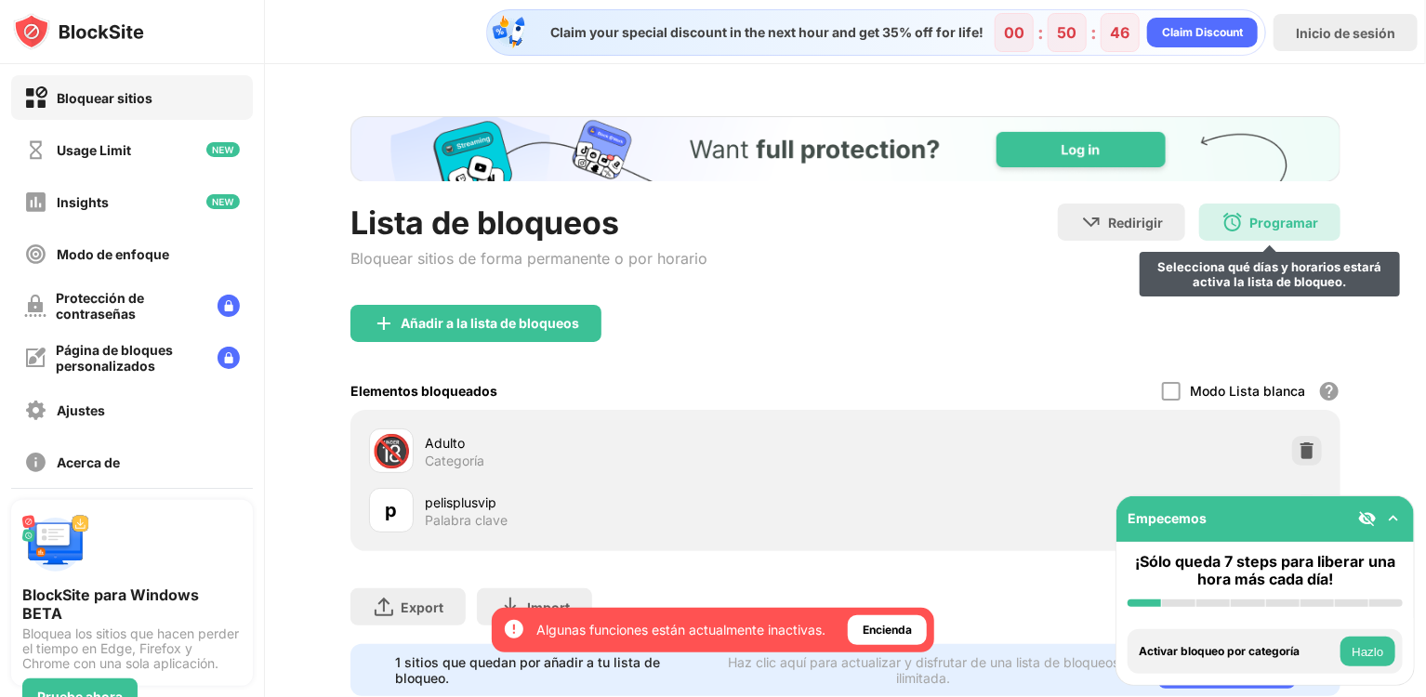
click at [1226, 219] on img at bounding box center [1232, 222] width 22 height 22
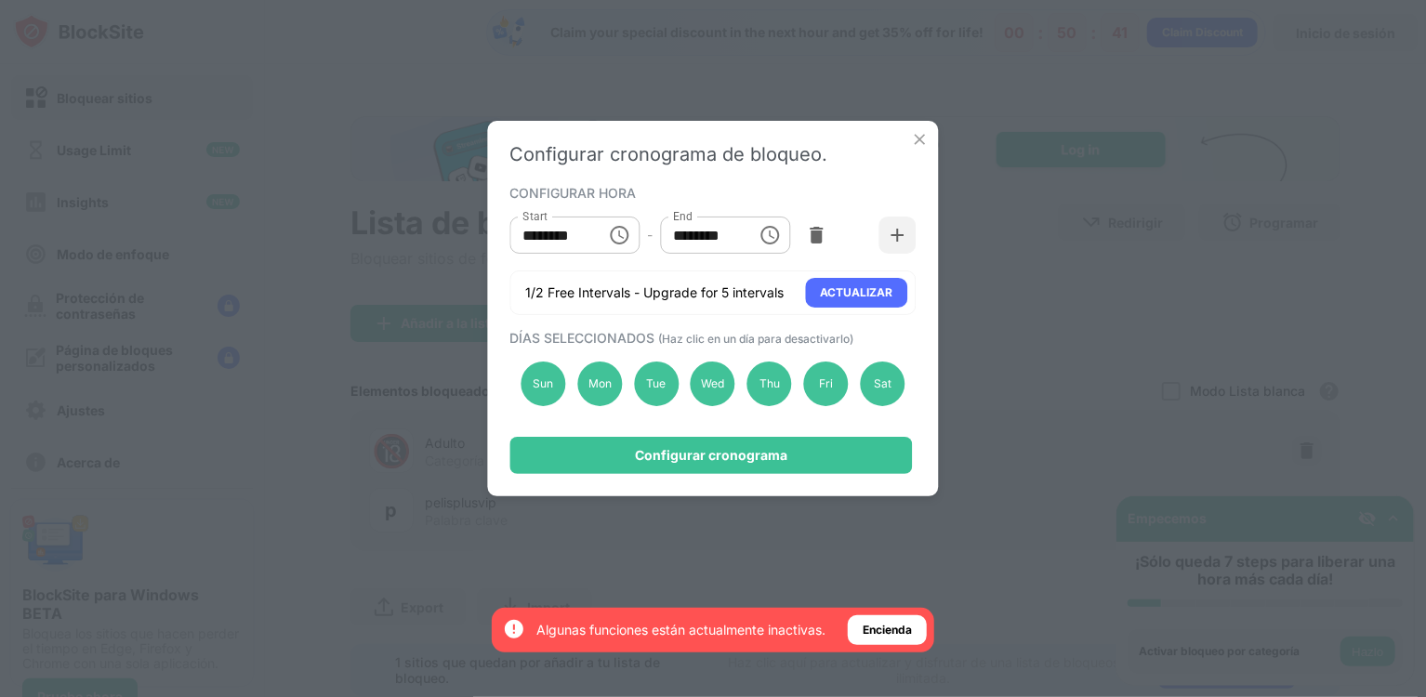
click at [921, 134] on img at bounding box center [920, 139] width 19 height 19
